Goal: Subscribe to service/newsletter

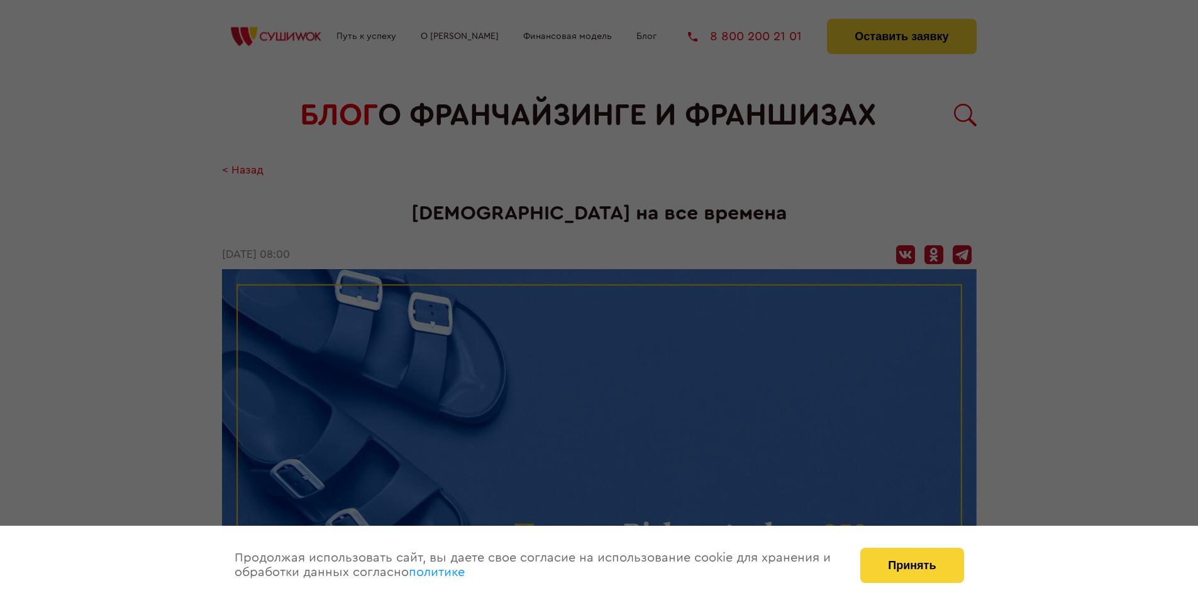
scroll to position [1979, 0]
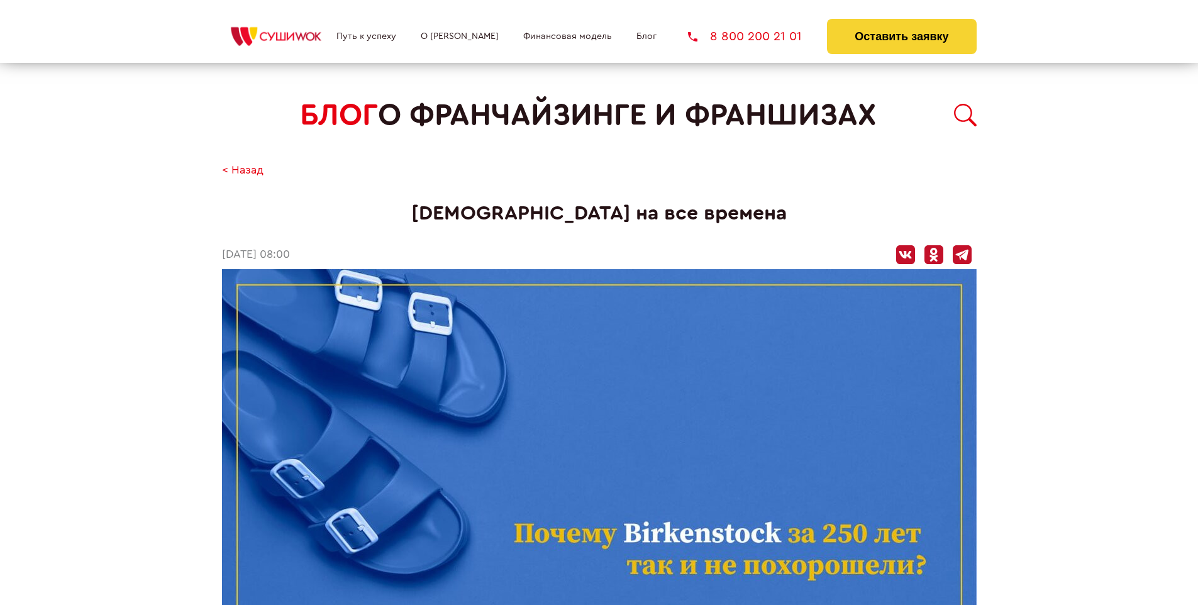
scroll to position [1979, 0]
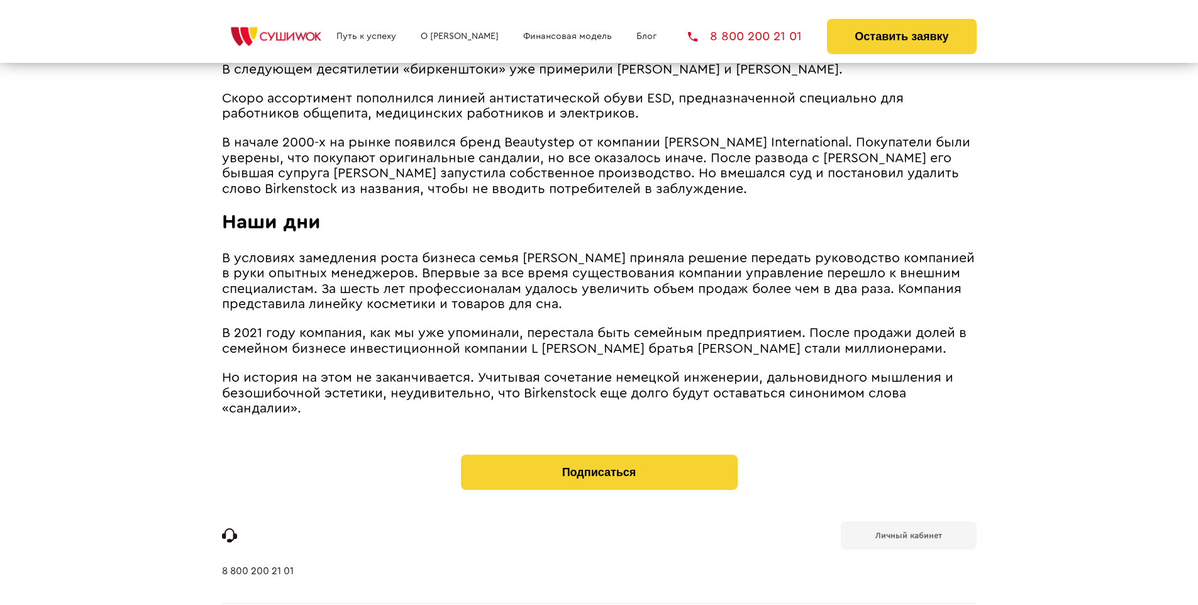
click at [908, 531] on b "Личный кабинет" at bounding box center [908, 535] width 67 height 8
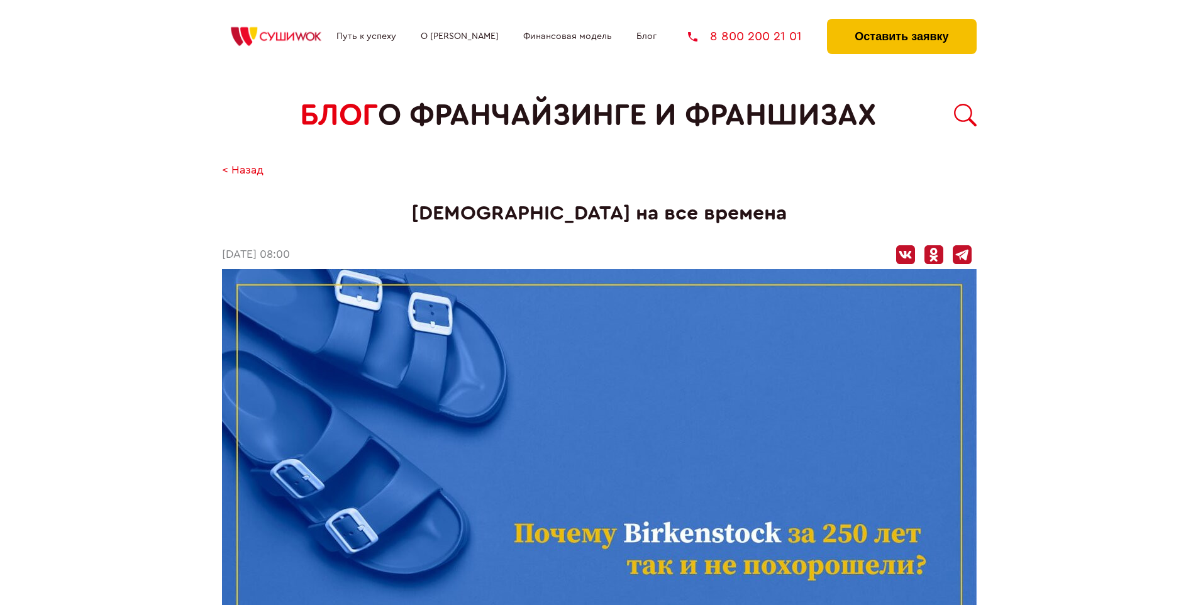
click at [901, 22] on button "Оставить заявку" at bounding box center [901, 36] width 149 height 35
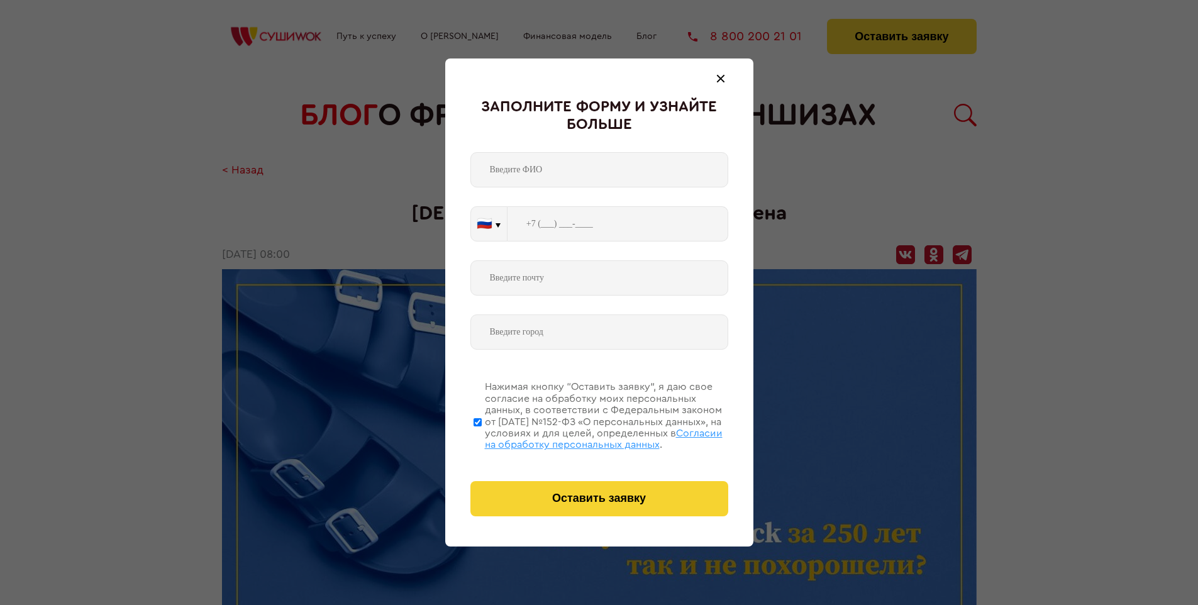
click at [583, 437] on span "Согласии на обработку персональных данных" at bounding box center [604, 438] width 238 height 21
click at [482, 437] on input "Нажимая кнопку “Оставить заявку”, я даю свое согласие на обработку моих персона…" at bounding box center [478, 422] width 8 height 101
checkbox input "false"
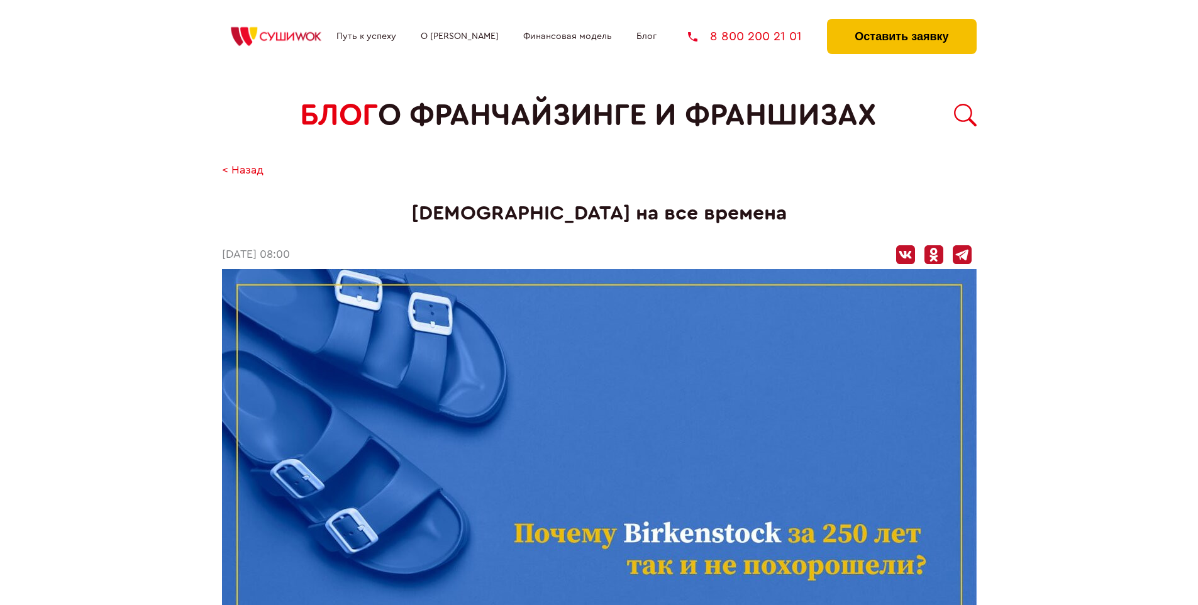
click at [901, 22] on button "Оставить заявку" at bounding box center [901, 36] width 149 height 35
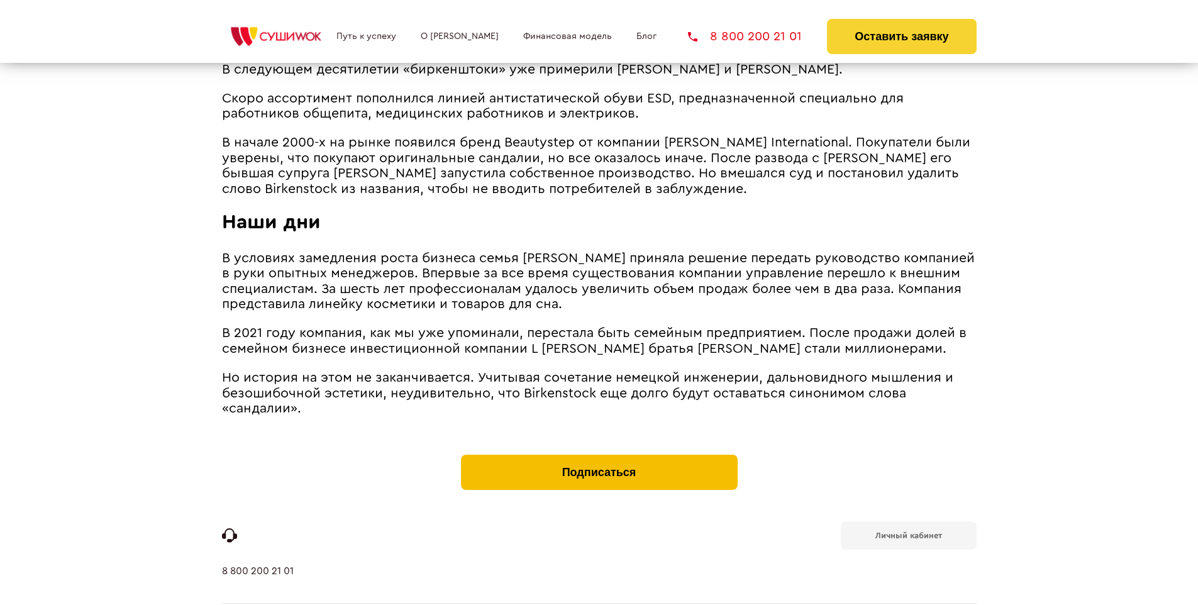
click at [599, 455] on button "Подписаться" at bounding box center [599, 472] width 277 height 35
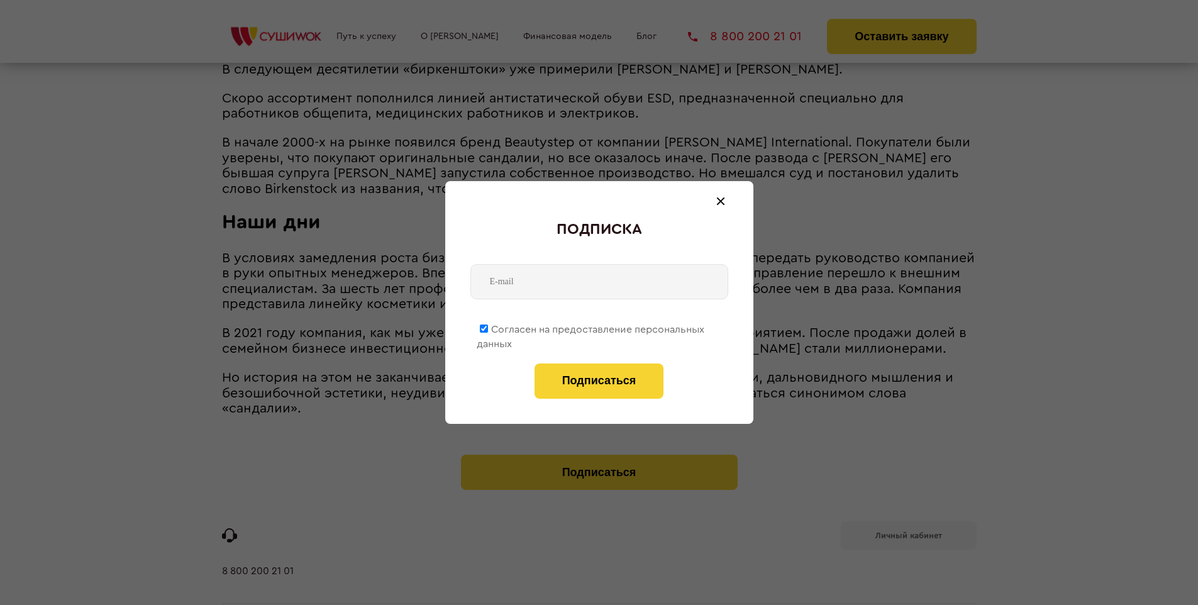
click at [591, 327] on span "Согласен на предоставление персональных данных" at bounding box center [591, 336] width 228 height 25
click at [488, 327] on input "Согласен на предоставление персональных данных" at bounding box center [484, 328] width 8 height 8
checkbox input "false"
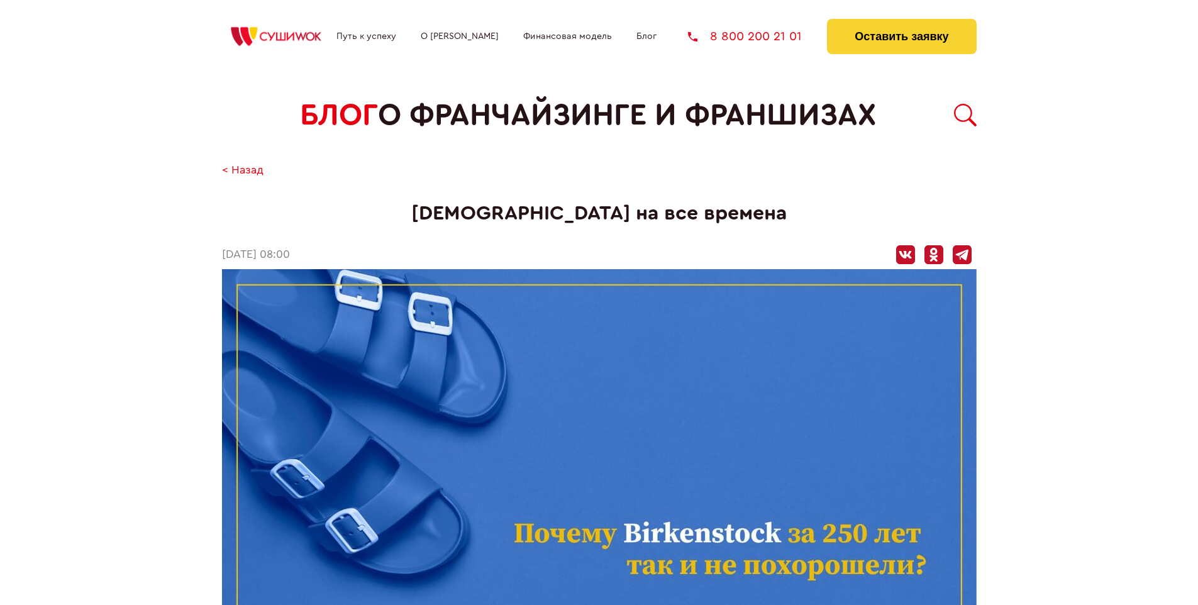
scroll to position [1979, 0]
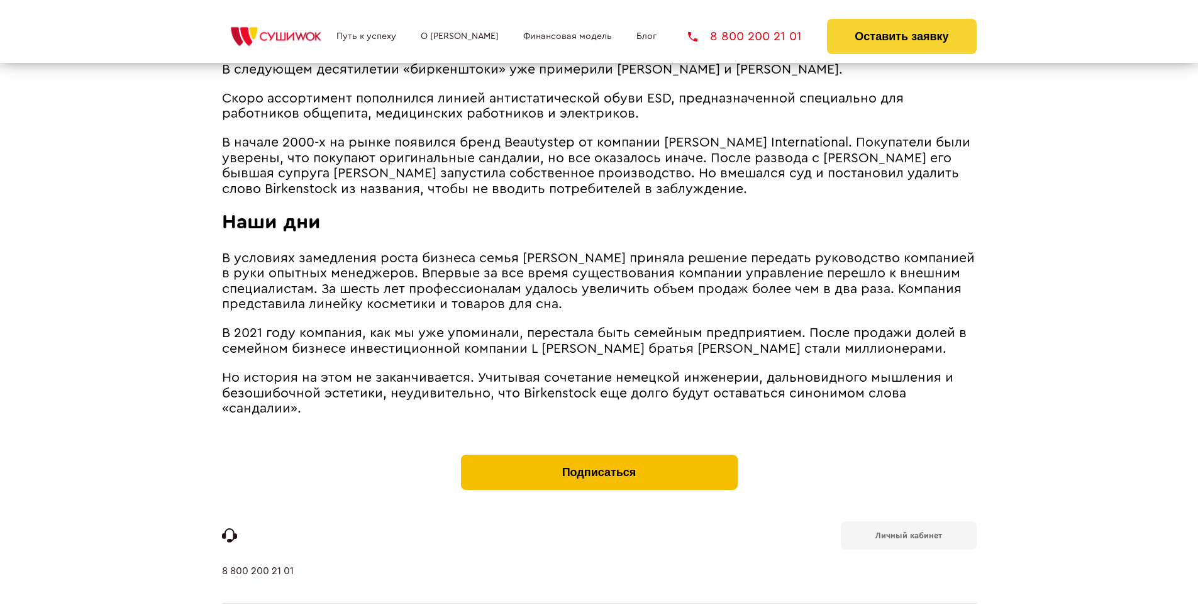
click at [599, 455] on button "Подписаться" at bounding box center [599, 472] width 277 height 35
